Goal: Task Accomplishment & Management: Manage account settings

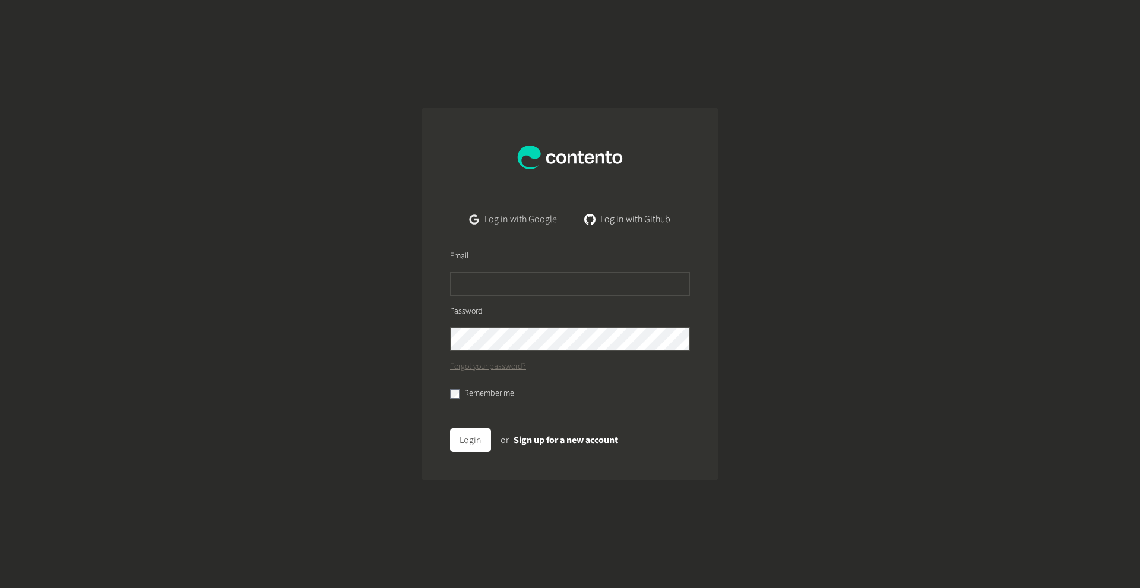
click at [519, 219] on link "Log in with Google" at bounding box center [513, 219] width 106 height 24
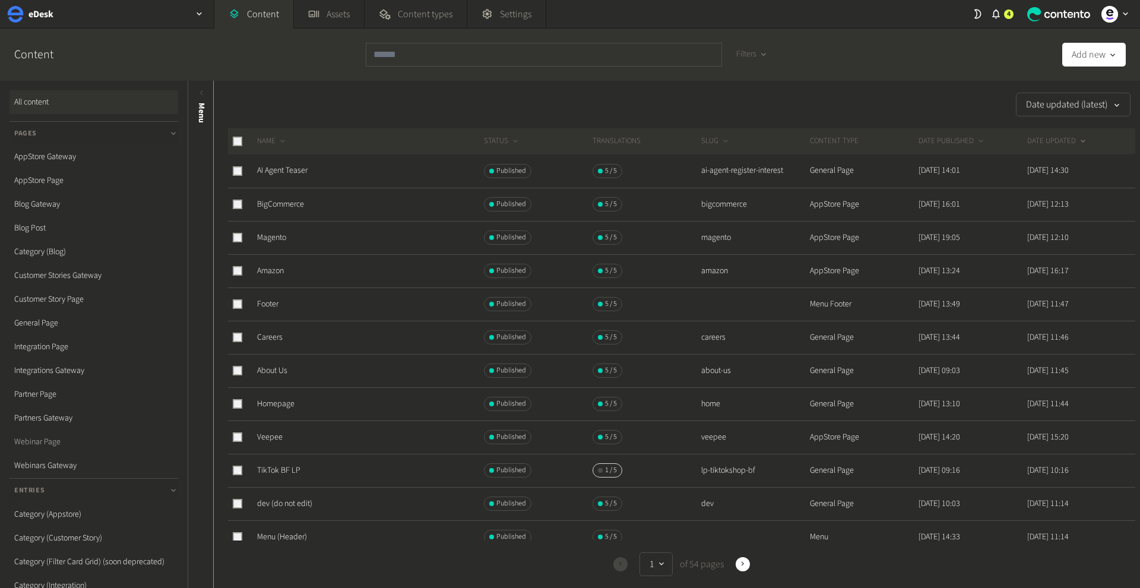
click at [54, 445] on link "Webinar Page" at bounding box center [94, 442] width 169 height 24
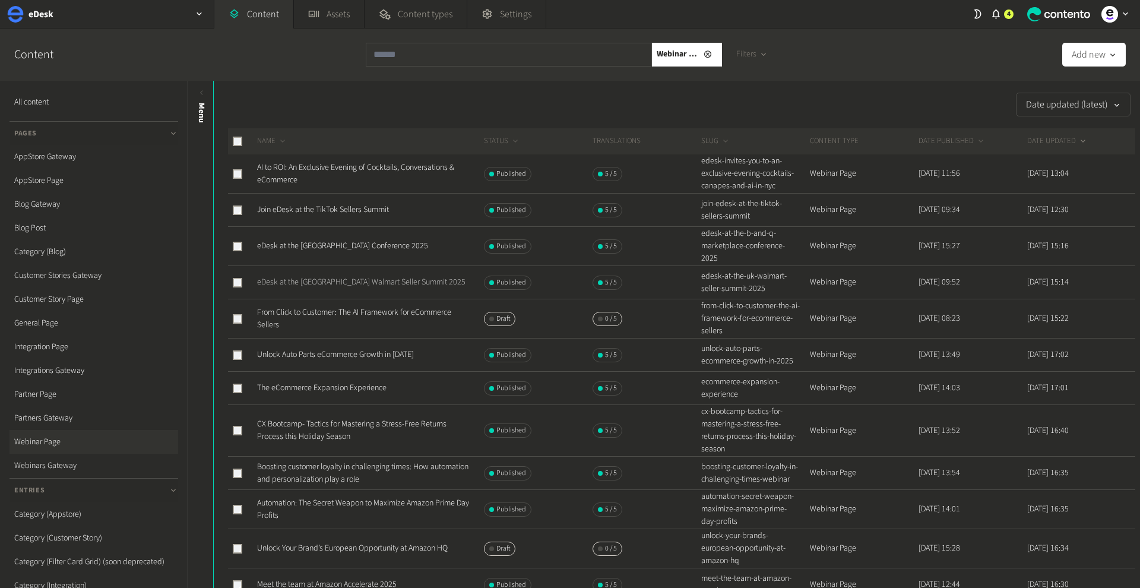
click at [363, 276] on link "eDesk at the UK Walmart Seller Summit 2025" at bounding box center [361, 282] width 208 height 12
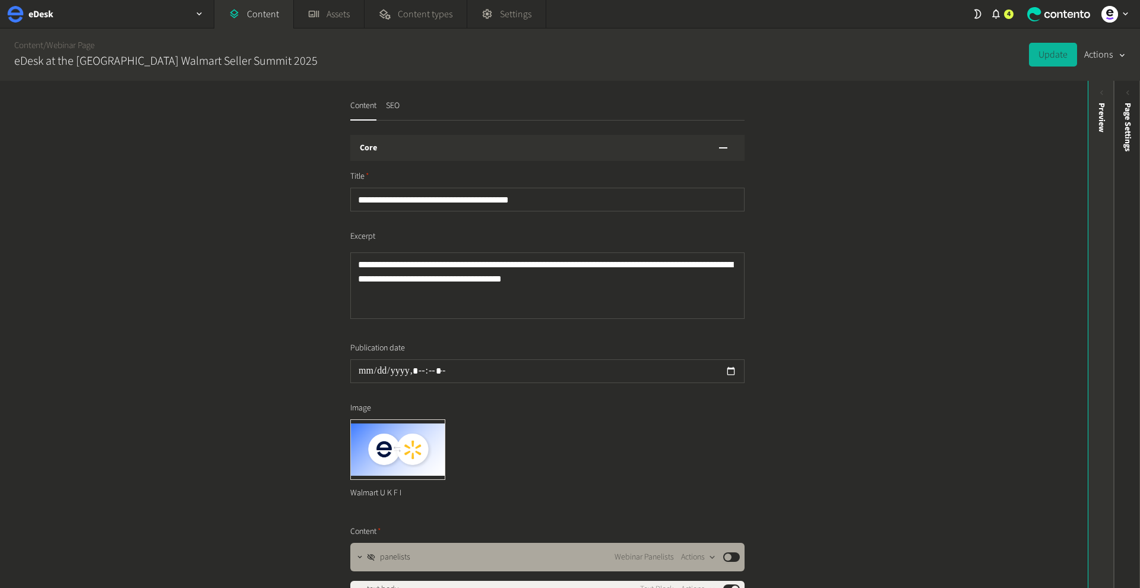
click at [1097, 131] on div "Preview" at bounding box center [1102, 118] width 12 height 30
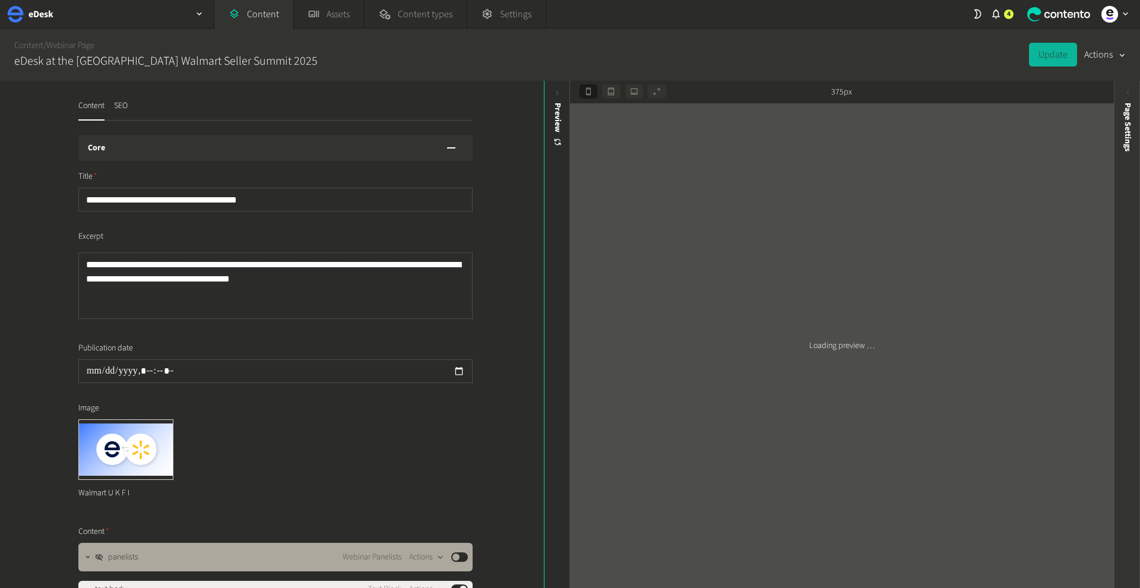
click at [1132, 103] on span "Page Settings" at bounding box center [1128, 127] width 12 height 49
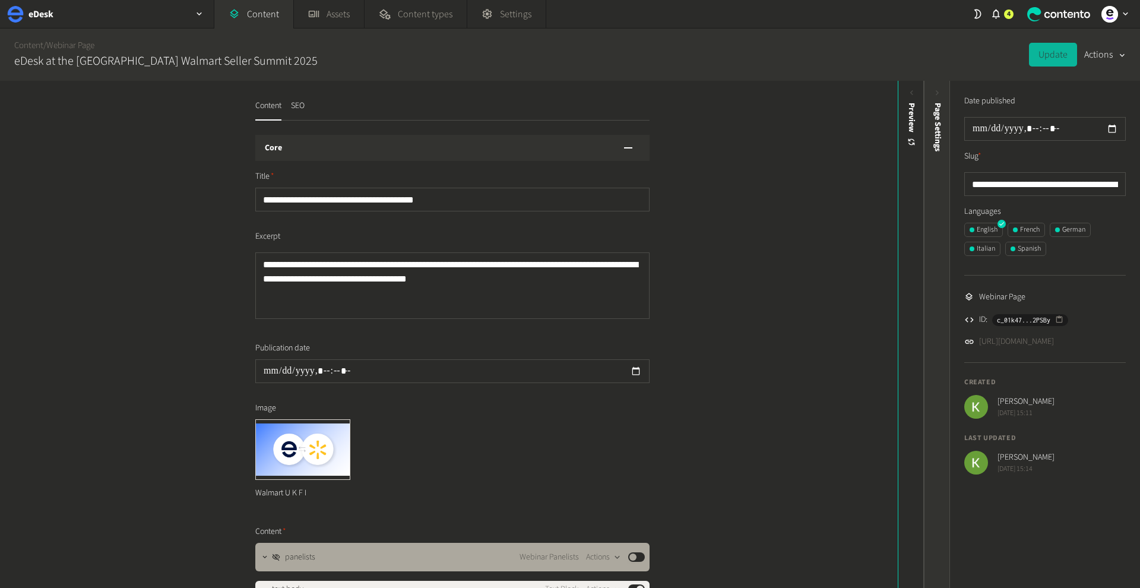
click at [936, 103] on span "Page Settings" at bounding box center [938, 127] width 12 height 49
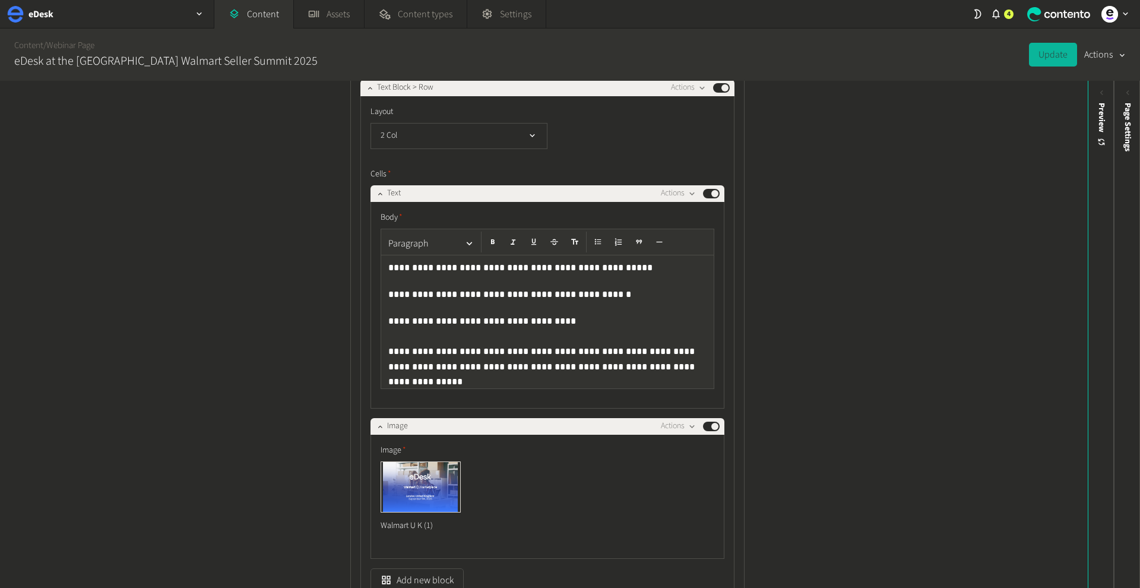
scroll to position [638, 0]
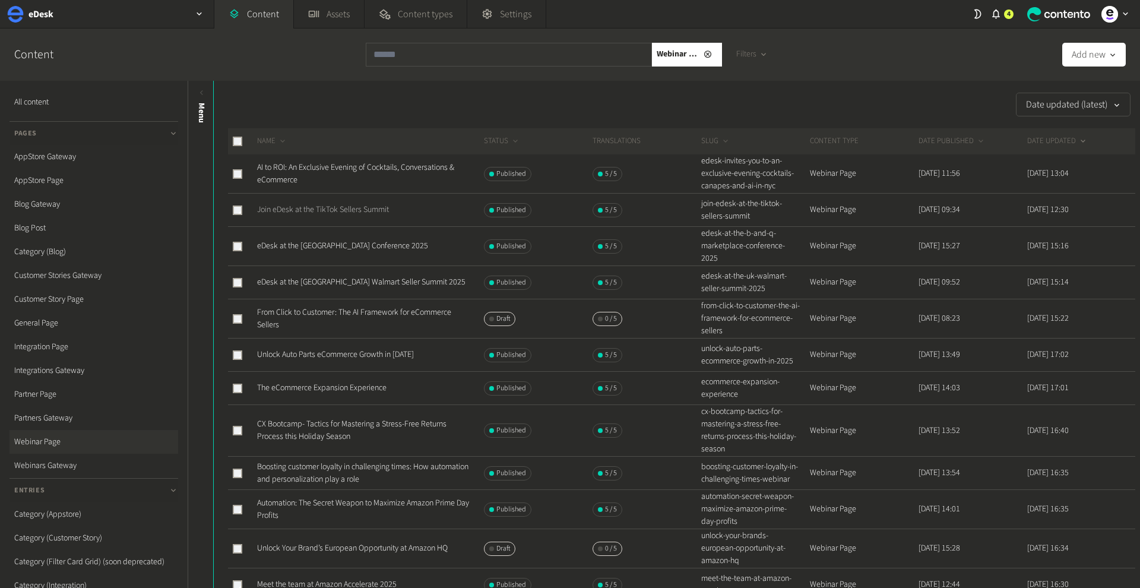
click at [367, 204] on link "Join eDesk at the TikTok Sellers Summit" at bounding box center [323, 210] width 132 height 12
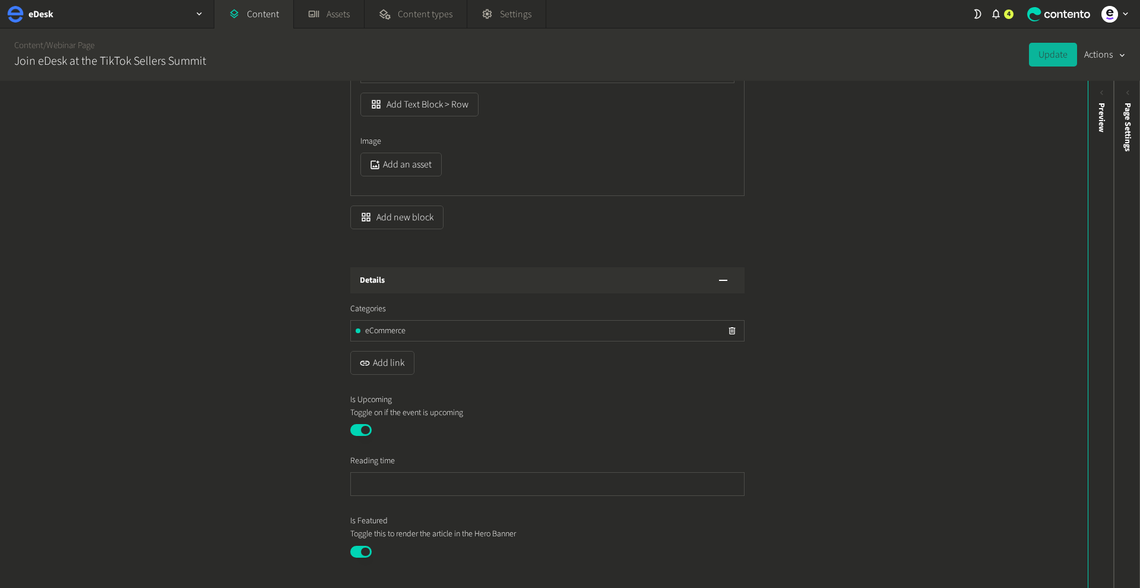
scroll to position [2327, 0]
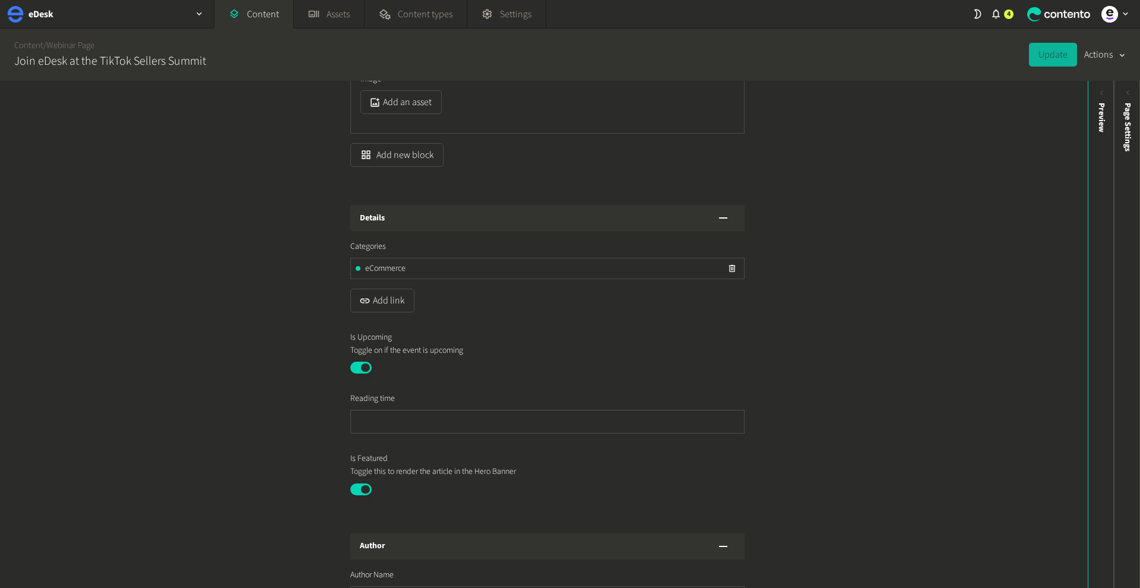
click at [364, 366] on button "Published" at bounding box center [360, 368] width 21 height 12
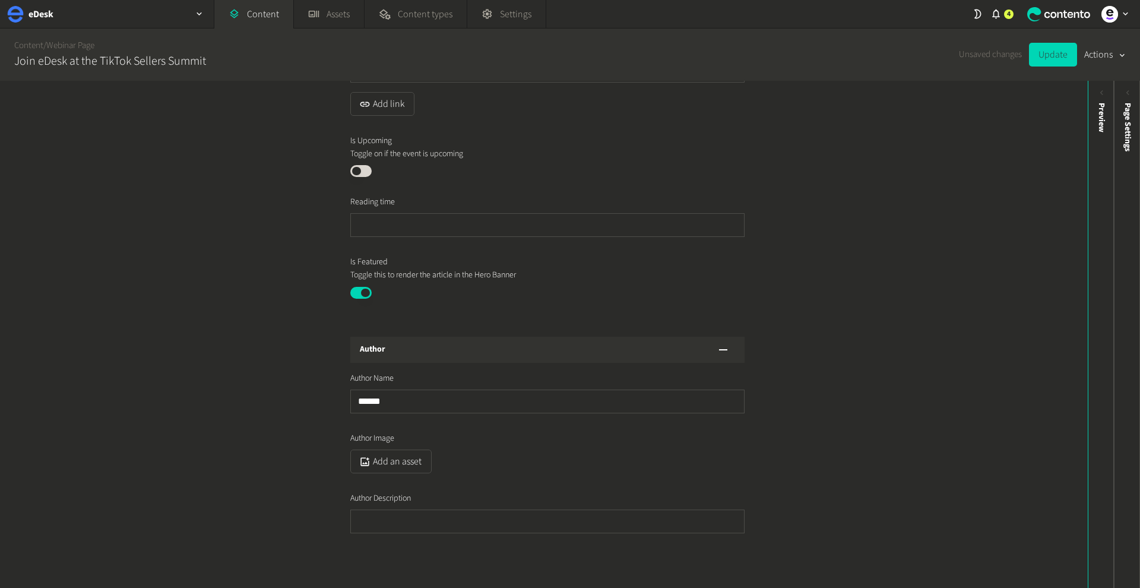
scroll to position [2591, 0]
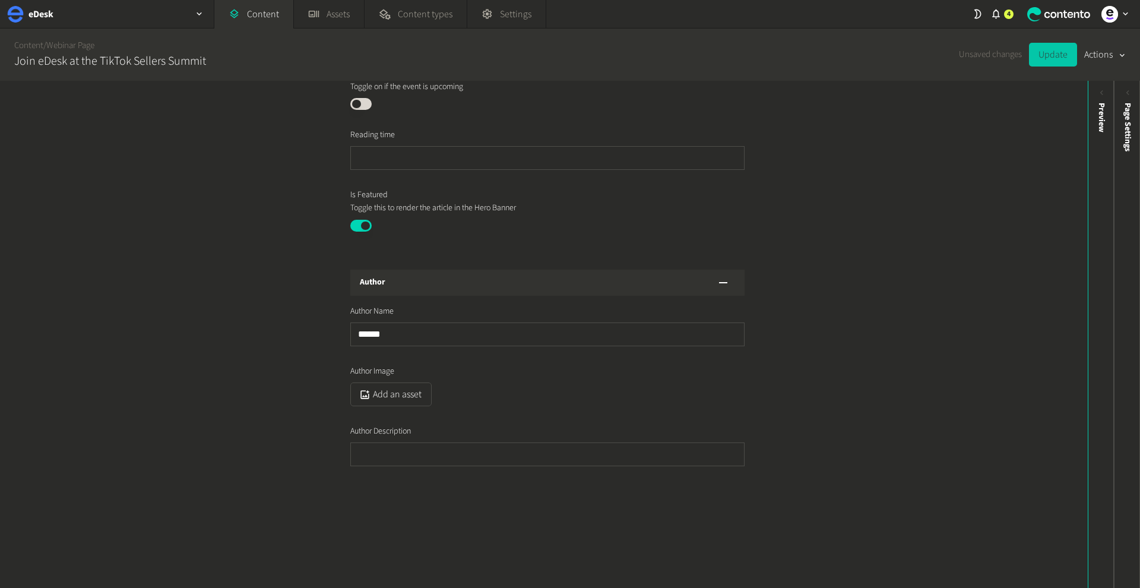
click at [1049, 62] on button "Update" at bounding box center [1053, 55] width 48 height 24
click at [82, 40] on link "Webinar Page" at bounding box center [70, 45] width 48 height 12
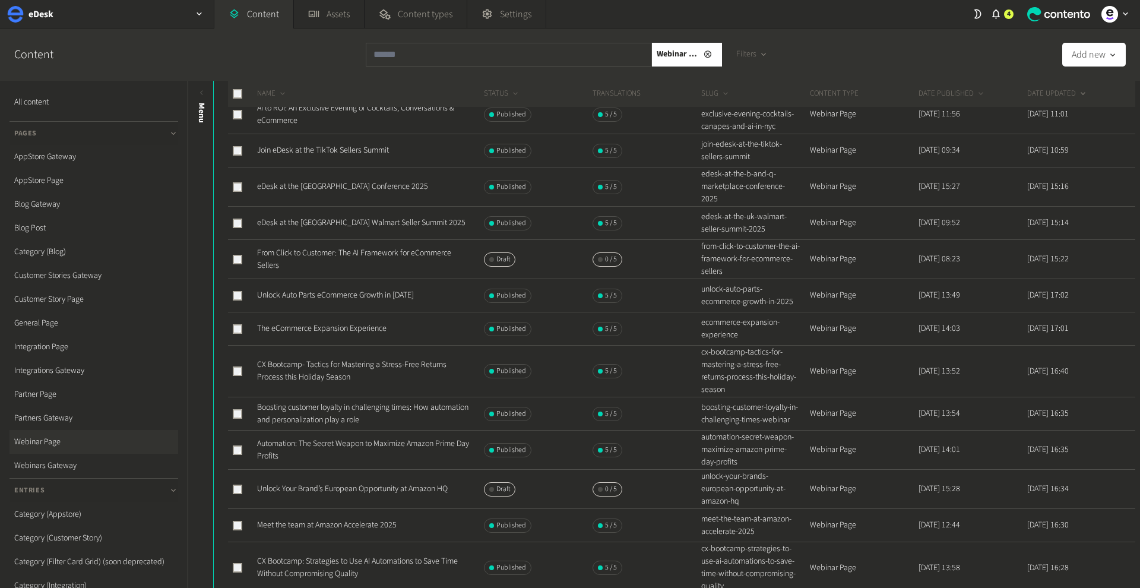
scroll to position [62, 0]
click at [351, 516] on link "Meet the team at Amazon Accelerate 2025" at bounding box center [327, 522] width 140 height 12
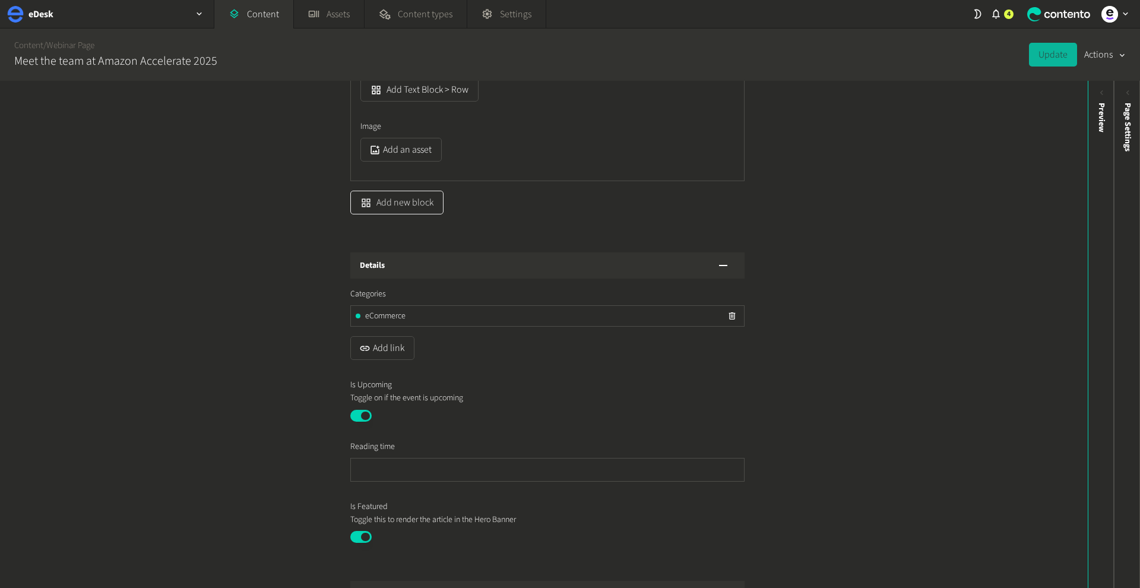
scroll to position [2369, 0]
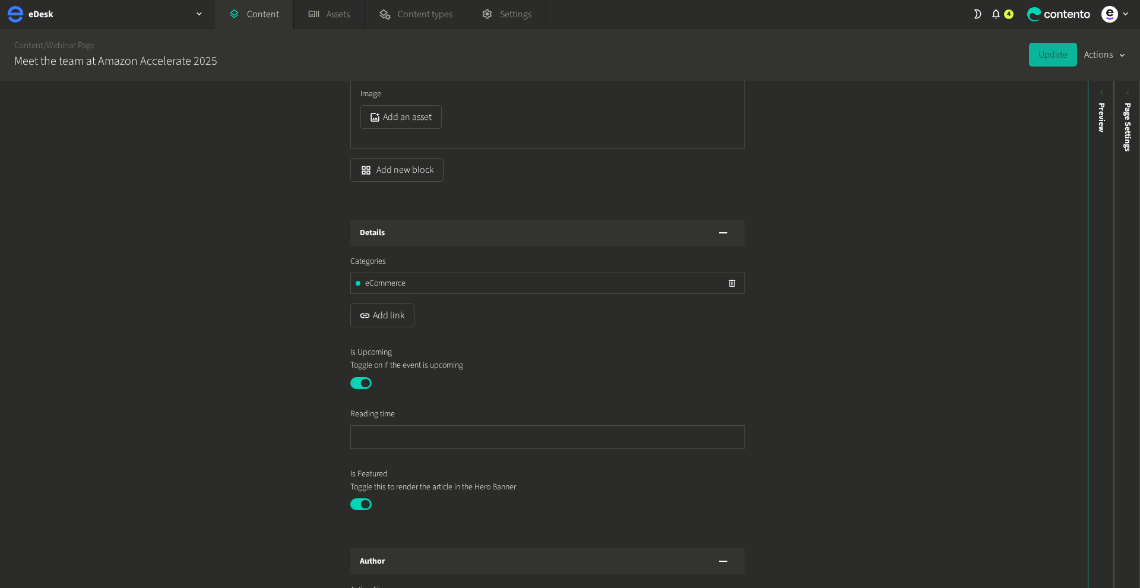
click at [368, 381] on button "Published" at bounding box center [360, 383] width 21 height 12
click at [1060, 57] on button "Update" at bounding box center [1053, 55] width 48 height 24
click at [77, 47] on link "Webinar Page" at bounding box center [70, 45] width 48 height 12
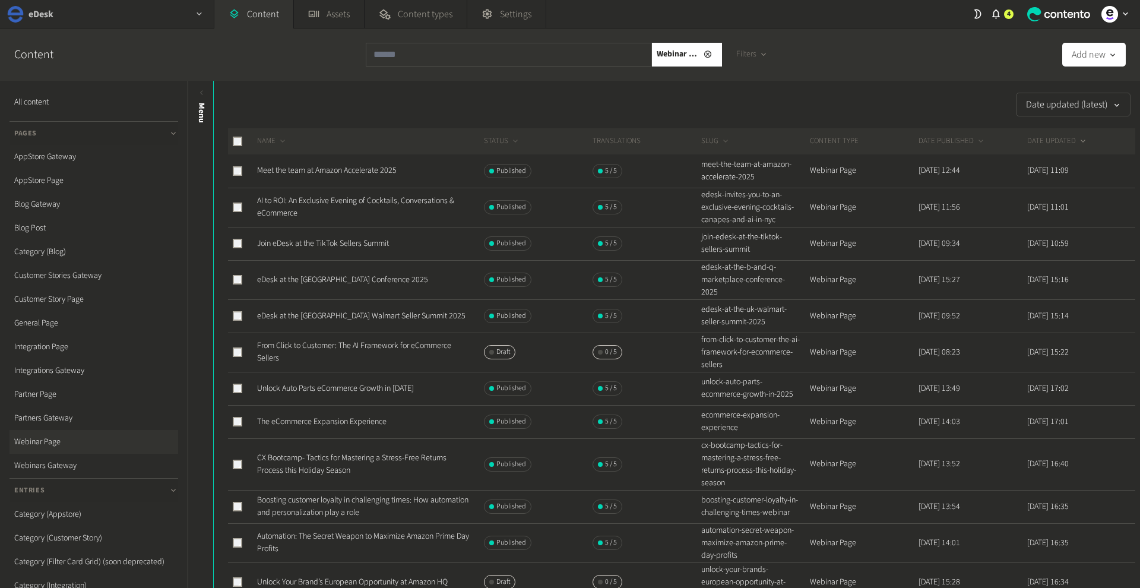
click at [201, 8] on div "button" at bounding box center [199, 14] width 29 height 28
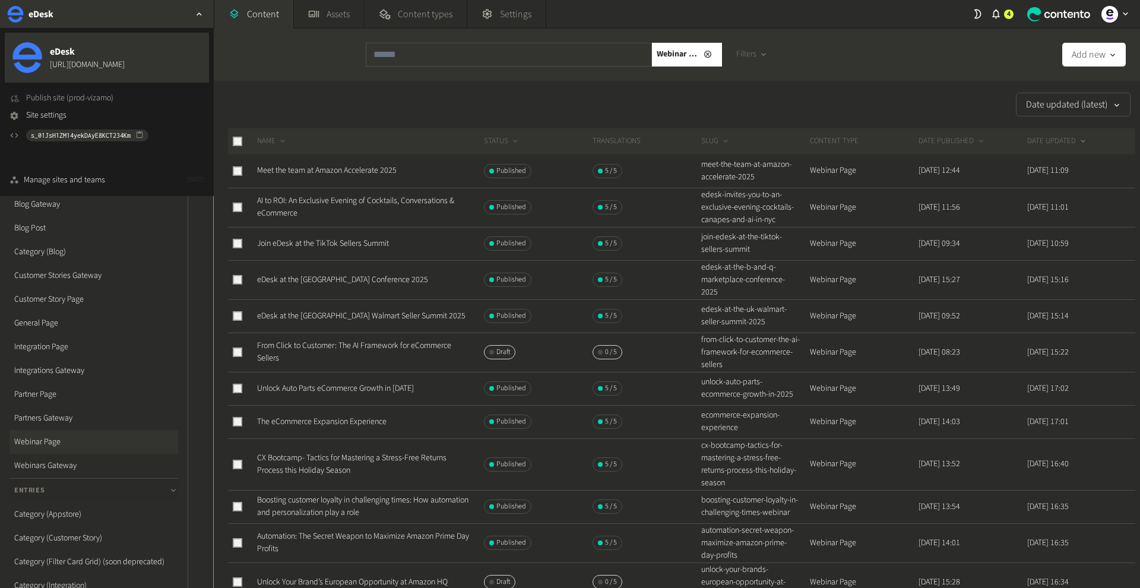
click at [93, 99] on span "Publish site (prod-vizamo)" at bounding box center [69, 98] width 87 height 12
click at [65, 229] on link "Blog Post" at bounding box center [94, 228] width 169 height 24
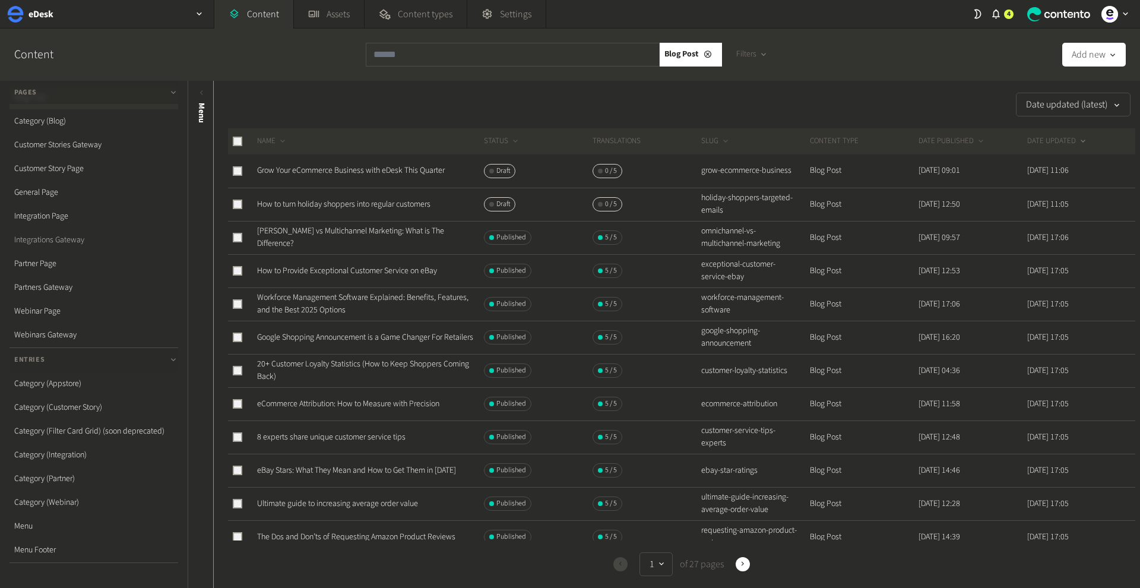
scroll to position [154, 0]
click at [76, 496] on link "Menu" at bounding box center [94, 503] width 169 height 24
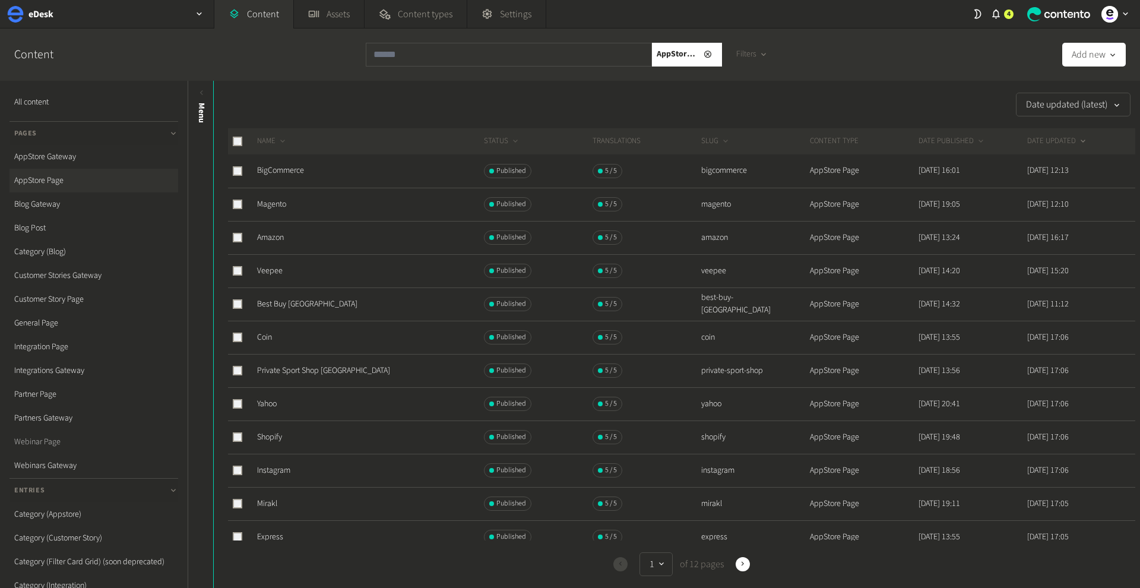
click at [34, 443] on link "Webinar Page" at bounding box center [94, 442] width 169 height 24
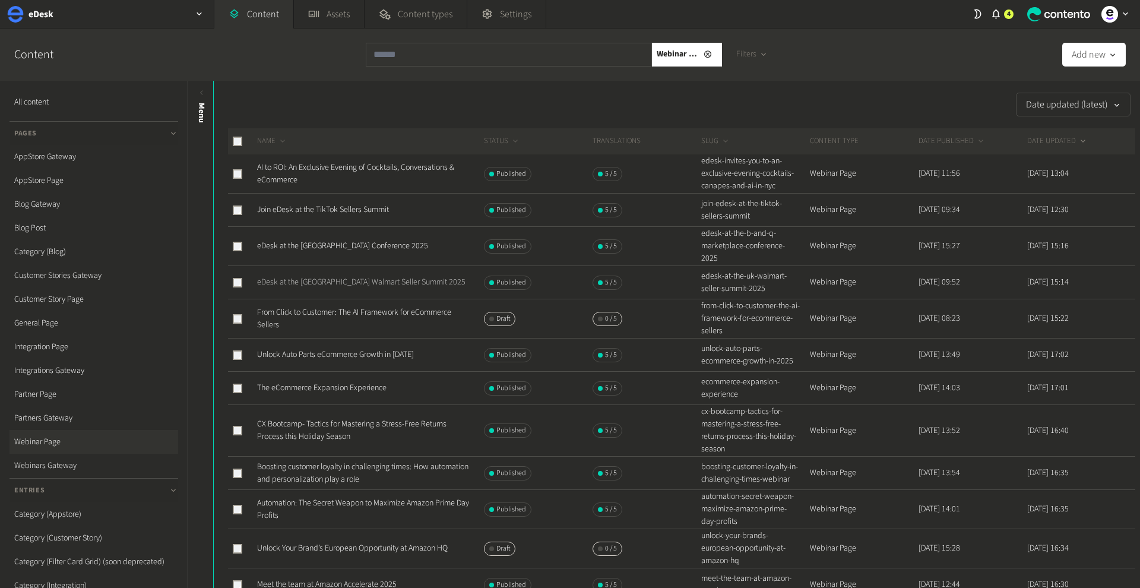
click at [352, 276] on link "eDesk at the UK Walmart Seller Summit 2025" at bounding box center [361, 282] width 208 height 12
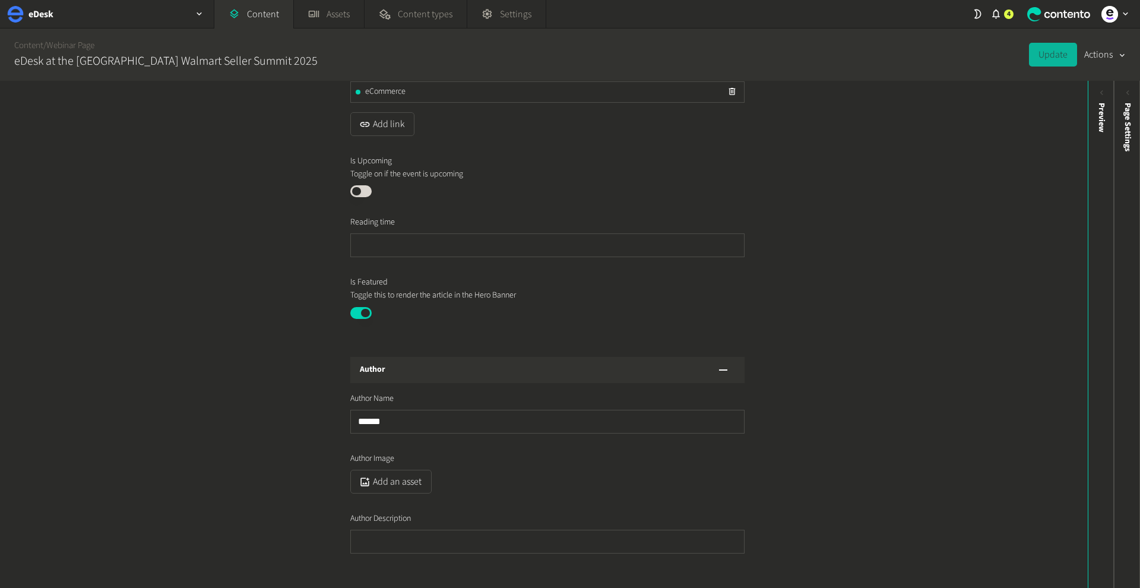
scroll to position [2261, 0]
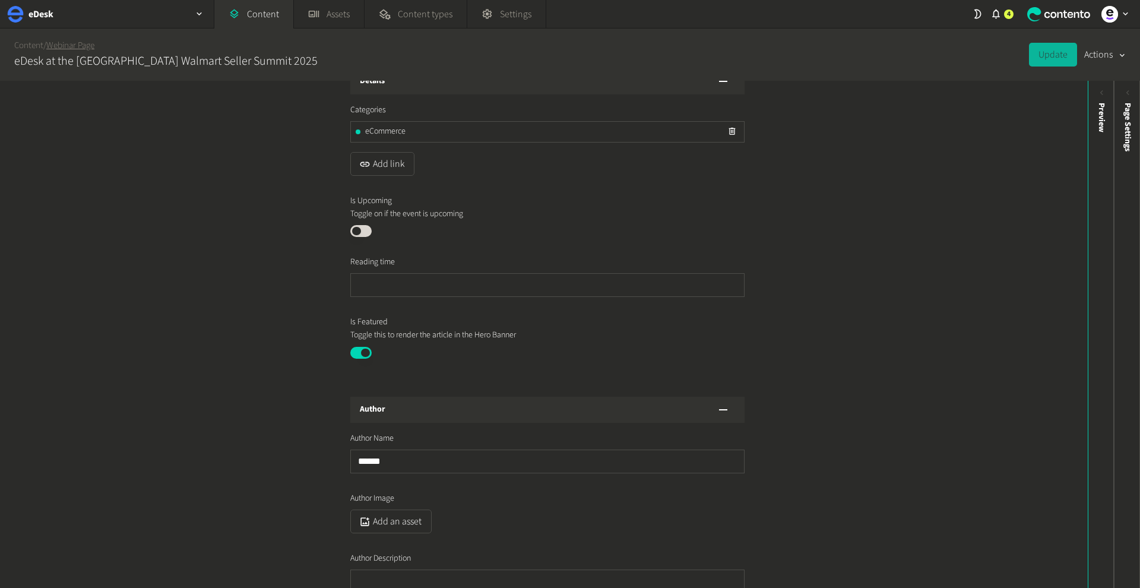
click at [91, 44] on link "Webinar Page" at bounding box center [70, 45] width 48 height 12
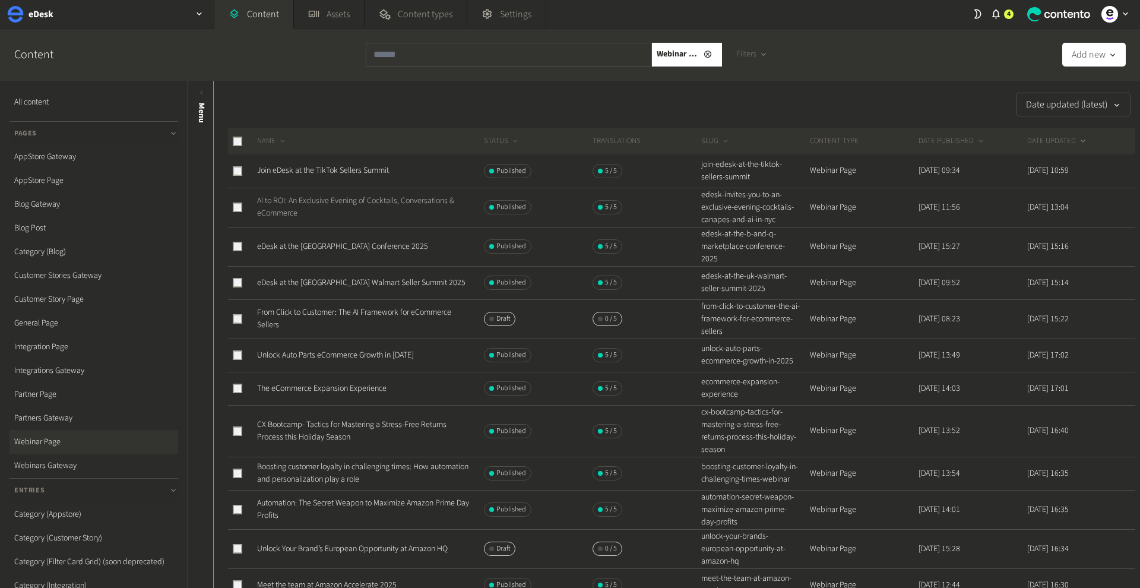
click at [357, 195] on link "AI to ROI: An Exclusive Evening of Cocktails, Conversations & eCommerce" at bounding box center [355, 207] width 197 height 24
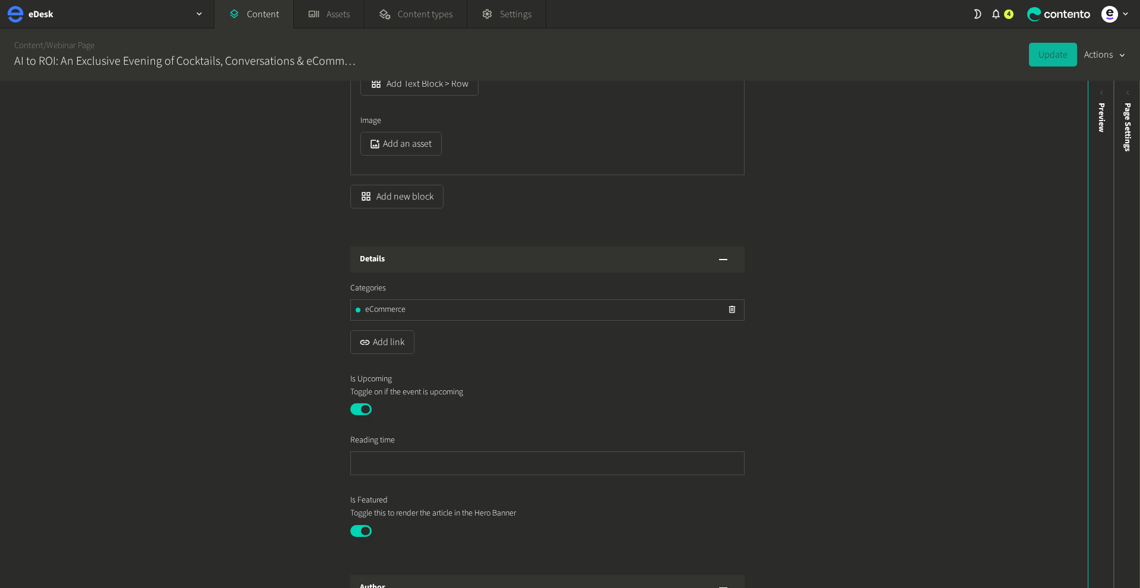
scroll to position [2297, 0]
click at [366, 407] on button "Published" at bounding box center [360, 409] width 21 height 12
click at [1058, 59] on button "Update" at bounding box center [1053, 55] width 48 height 24
click at [63, 49] on link "Webinar Page" at bounding box center [70, 45] width 48 height 12
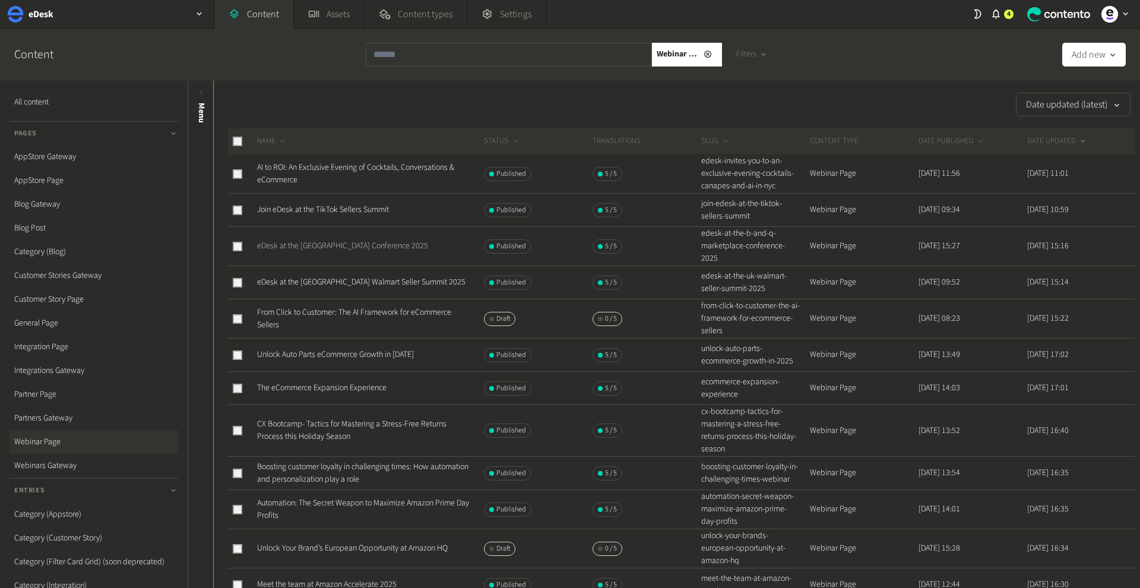
click at [298, 240] on link "eDesk at the B&Q Marketplace Conference 2025" at bounding box center [342, 246] width 171 height 12
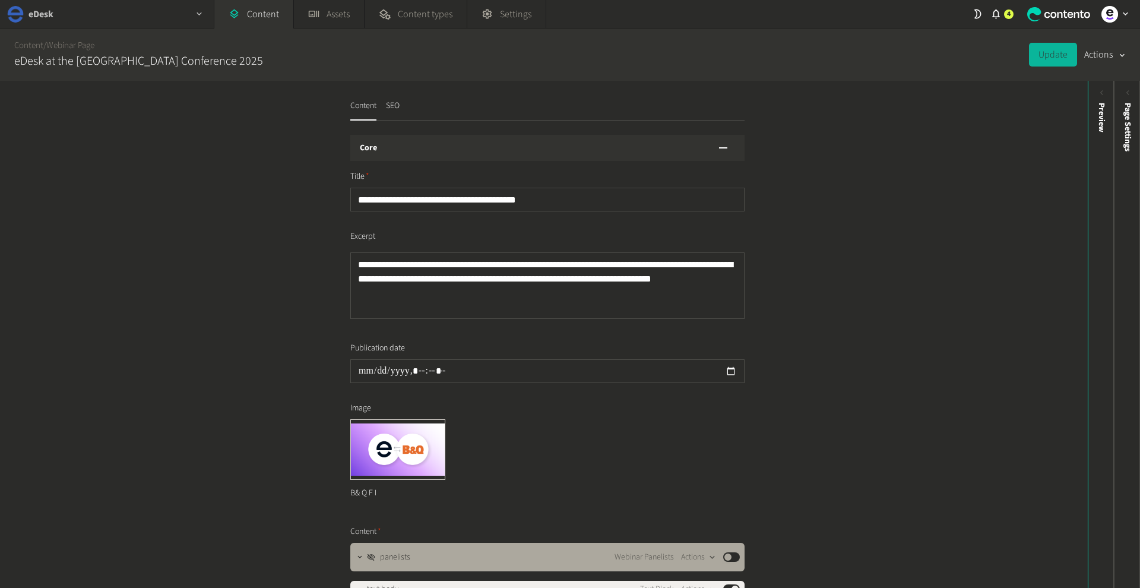
click at [202, 14] on icon "button" at bounding box center [199, 14] width 10 height 10
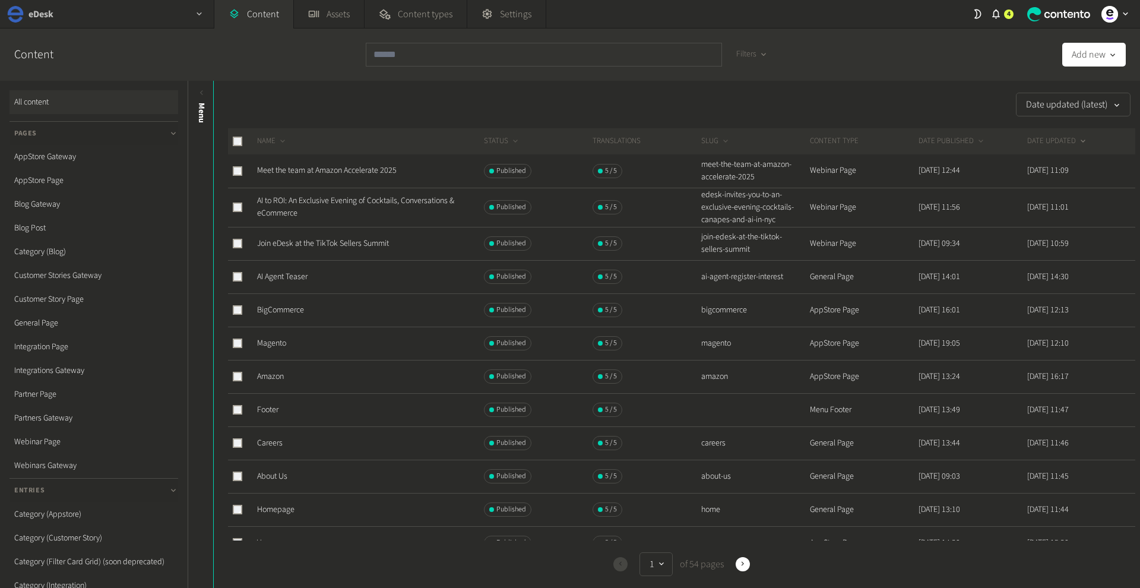
click at [201, 20] on div "button" at bounding box center [199, 14] width 29 height 28
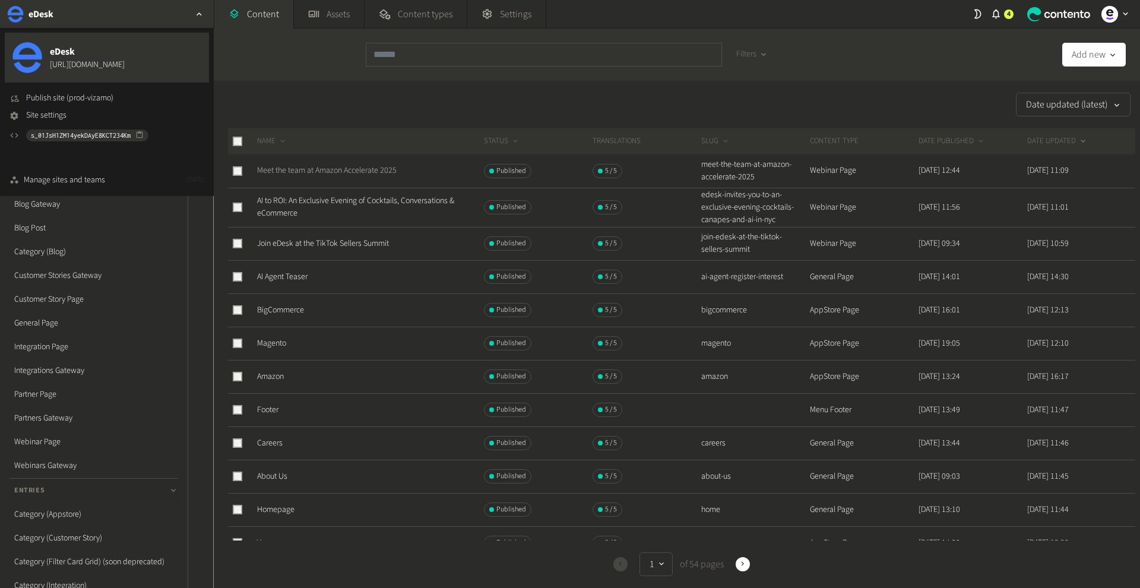
click at [301, 164] on link "Meet the team at Amazon Accelerate 2025" at bounding box center [327, 170] width 140 height 12
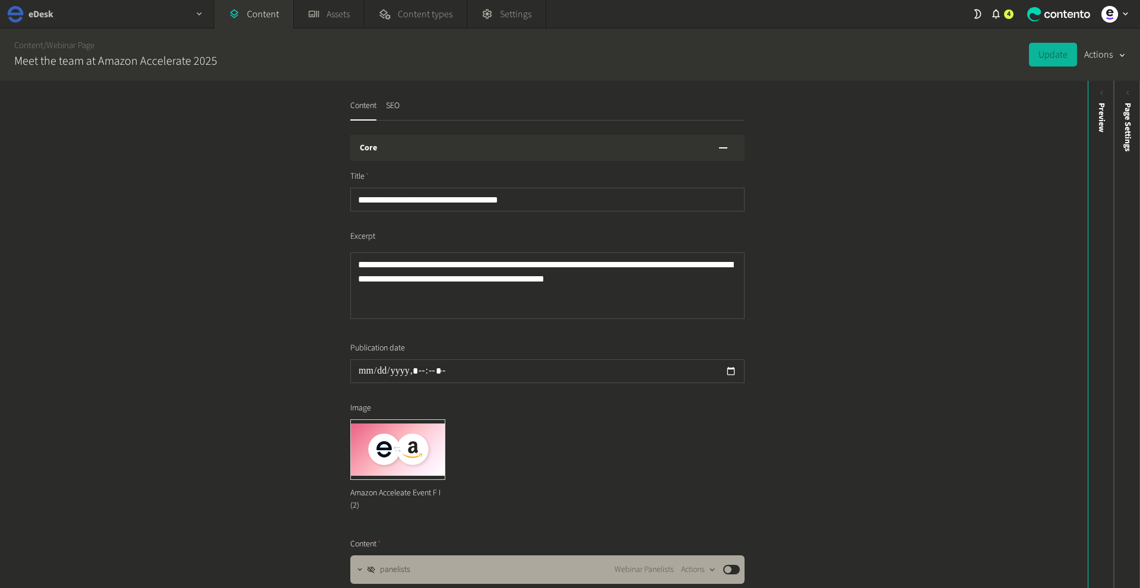
click at [42, 8] on h2 "eDesk" at bounding box center [41, 14] width 25 height 14
